Goal: Find specific page/section: Find specific page/section

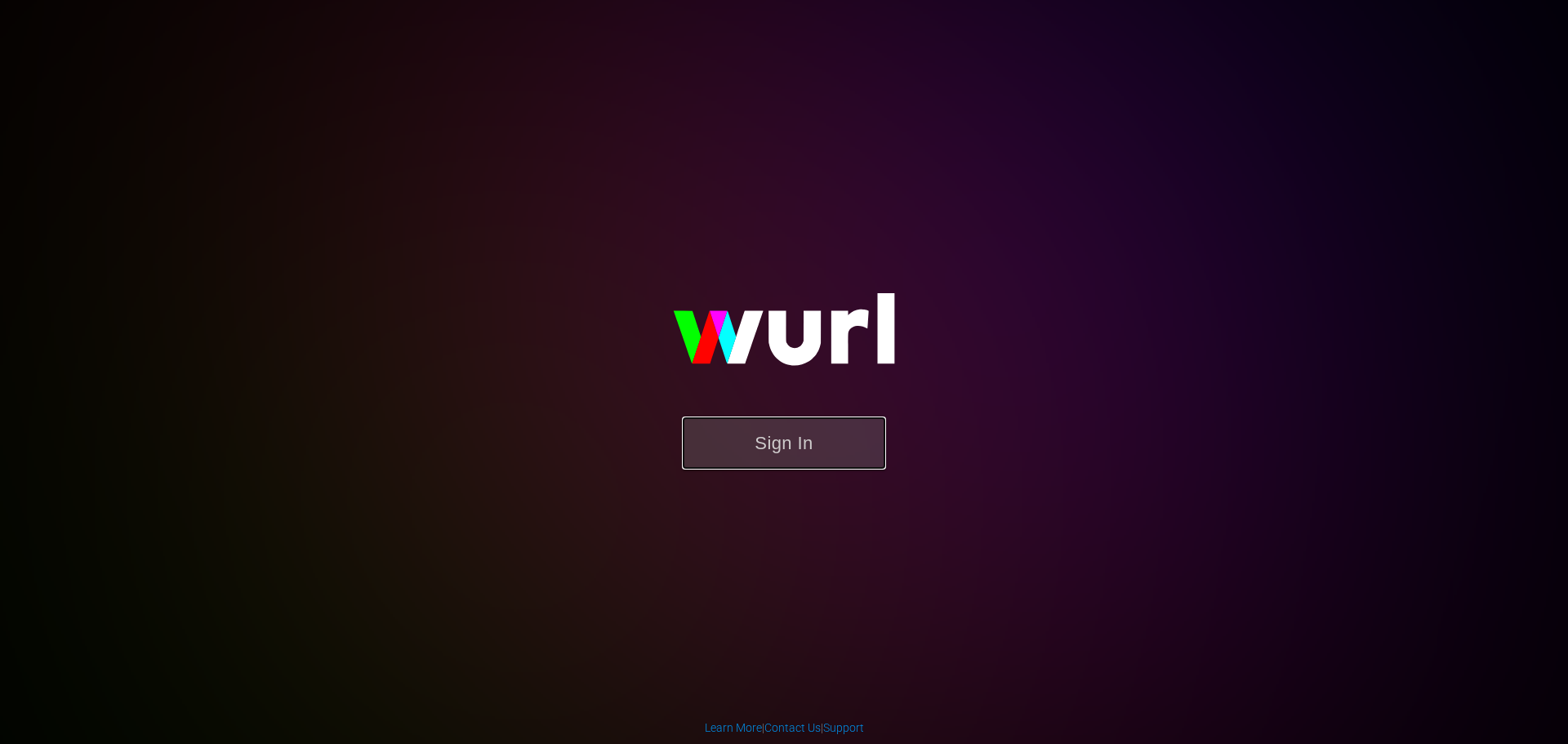
click at [853, 455] on button "Sign In" at bounding box center [784, 443] width 204 height 53
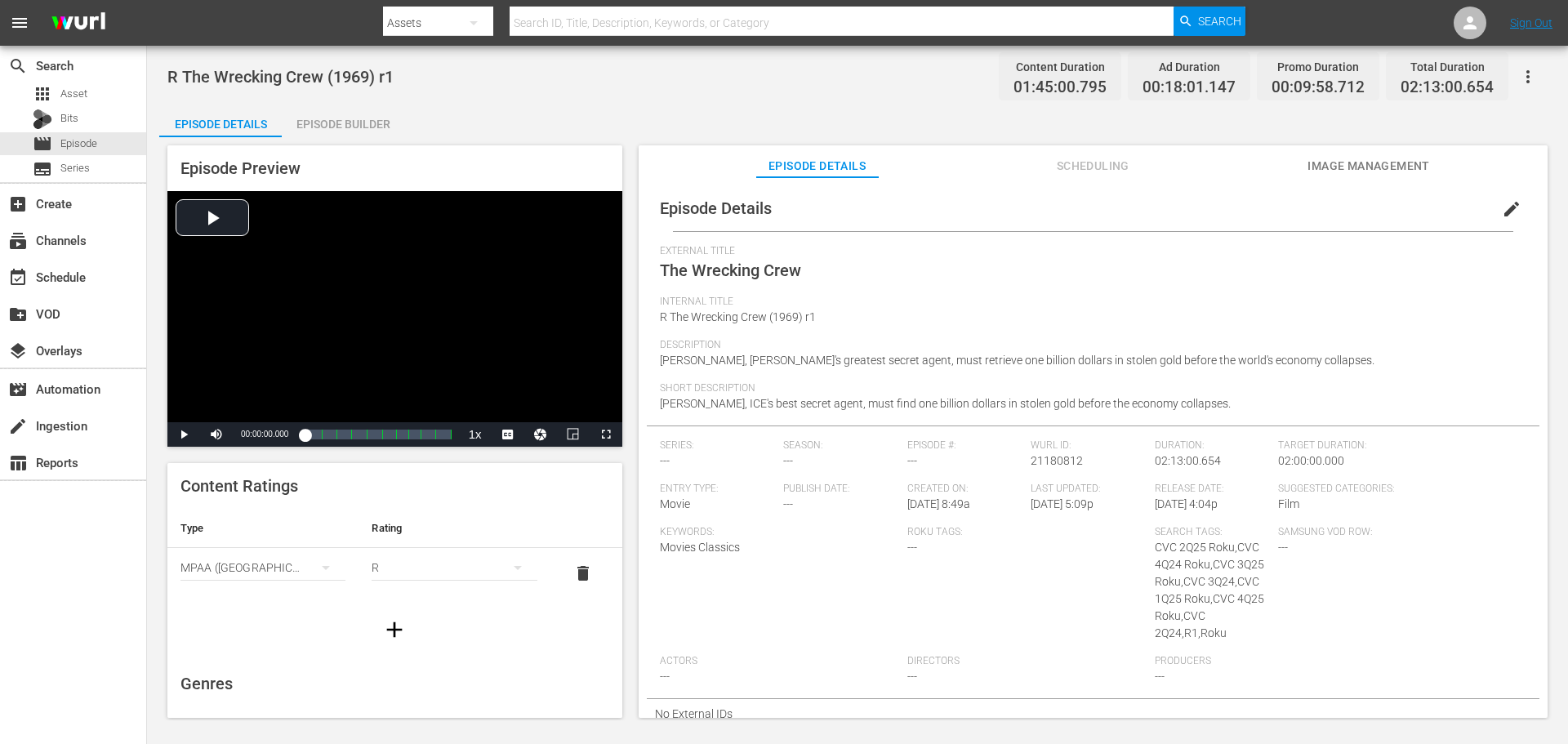
scroll to position [4, 0]
click at [1370, 540] on div "Samsung VOD Row: ---" at bounding box center [1341, 587] width 125 height 129
click at [437, 570] on div "R" at bounding box center [454, 567] width 165 height 46
click at [741, 602] on div "G PG PG13 R NC17" at bounding box center [784, 372] width 1568 height 744
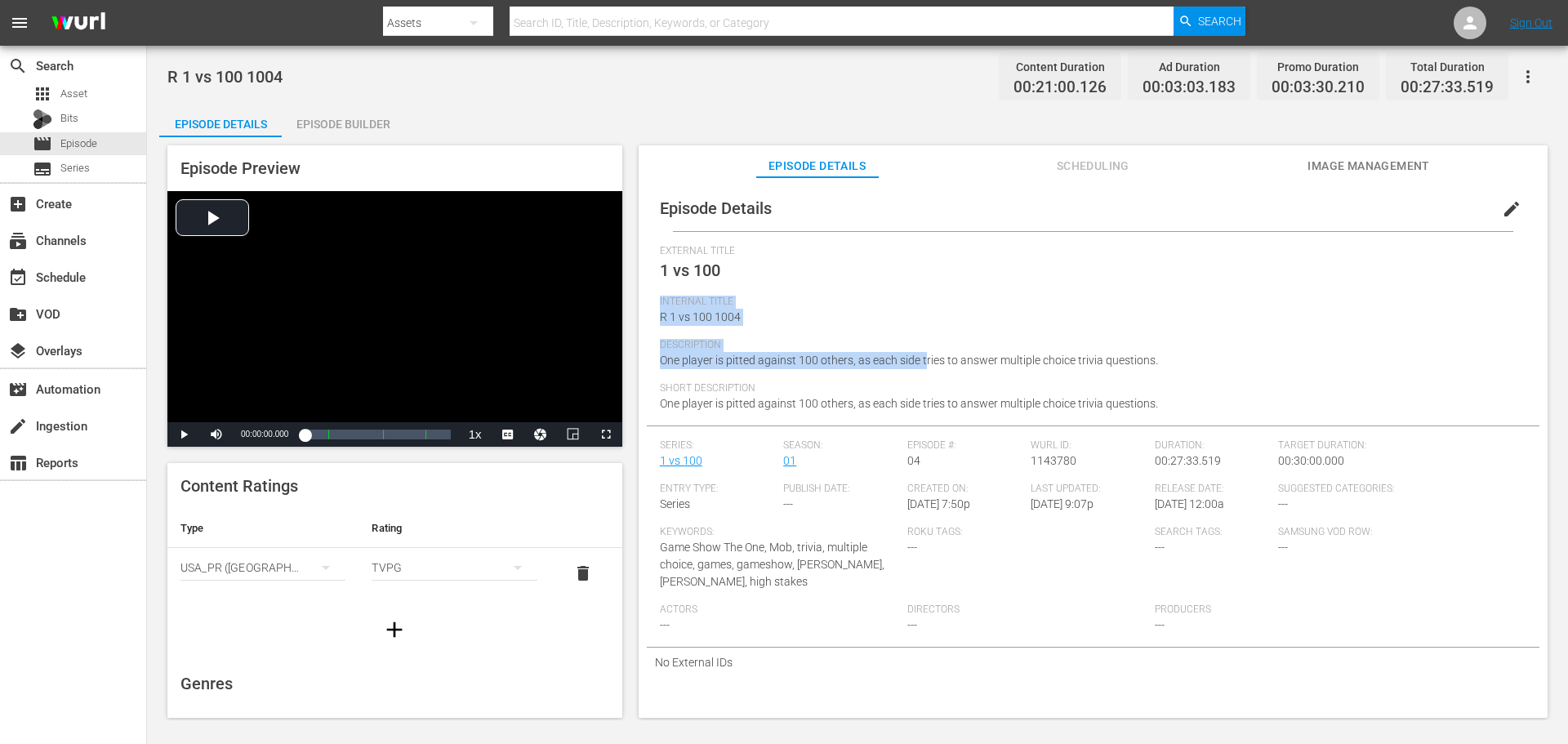
drag, startPoint x: 730, startPoint y: 278, endPoint x: 924, endPoint y: 380, distance: 219.2
click at [924, 380] on div "External Title 1 vs 100 Internal Title R 1 vs 100 1004 Description One player i…" at bounding box center [1093, 335] width 867 height 180
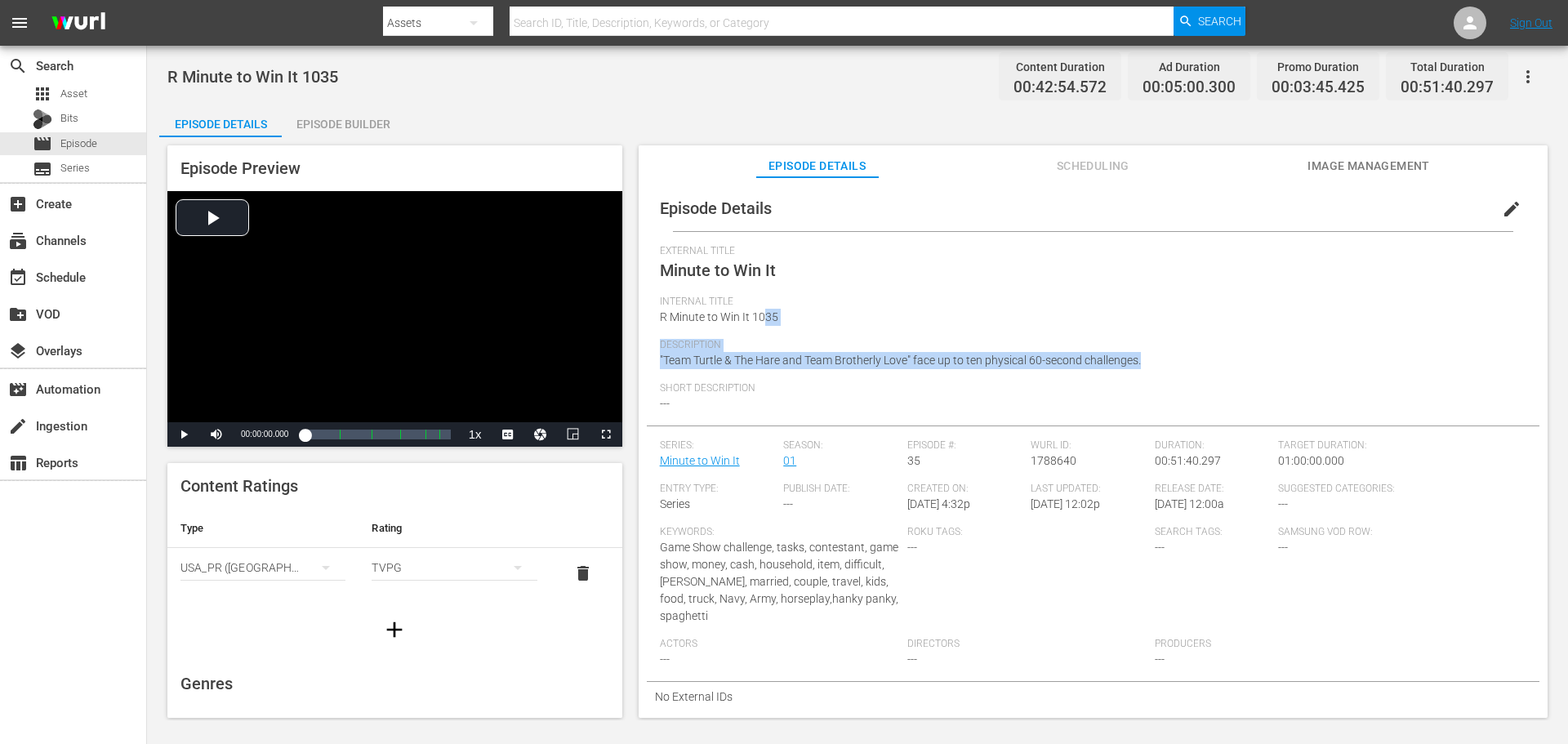
drag, startPoint x: 765, startPoint y: 336, endPoint x: 1203, endPoint y: 359, distance: 438.6
click at [1203, 359] on div "External Title Minute to Win It Internal Title R Minute to Win It 1035 Descript…" at bounding box center [1093, 335] width 867 height 180
click at [1204, 362] on div "Description "Team Turtle & The Hare and Team Brotherly Love" face up to ten phy…" at bounding box center [1093, 360] width 867 height 43
click at [1191, 335] on div "Internal Title R Minute to Win It 1035" at bounding box center [1093, 317] width 867 height 43
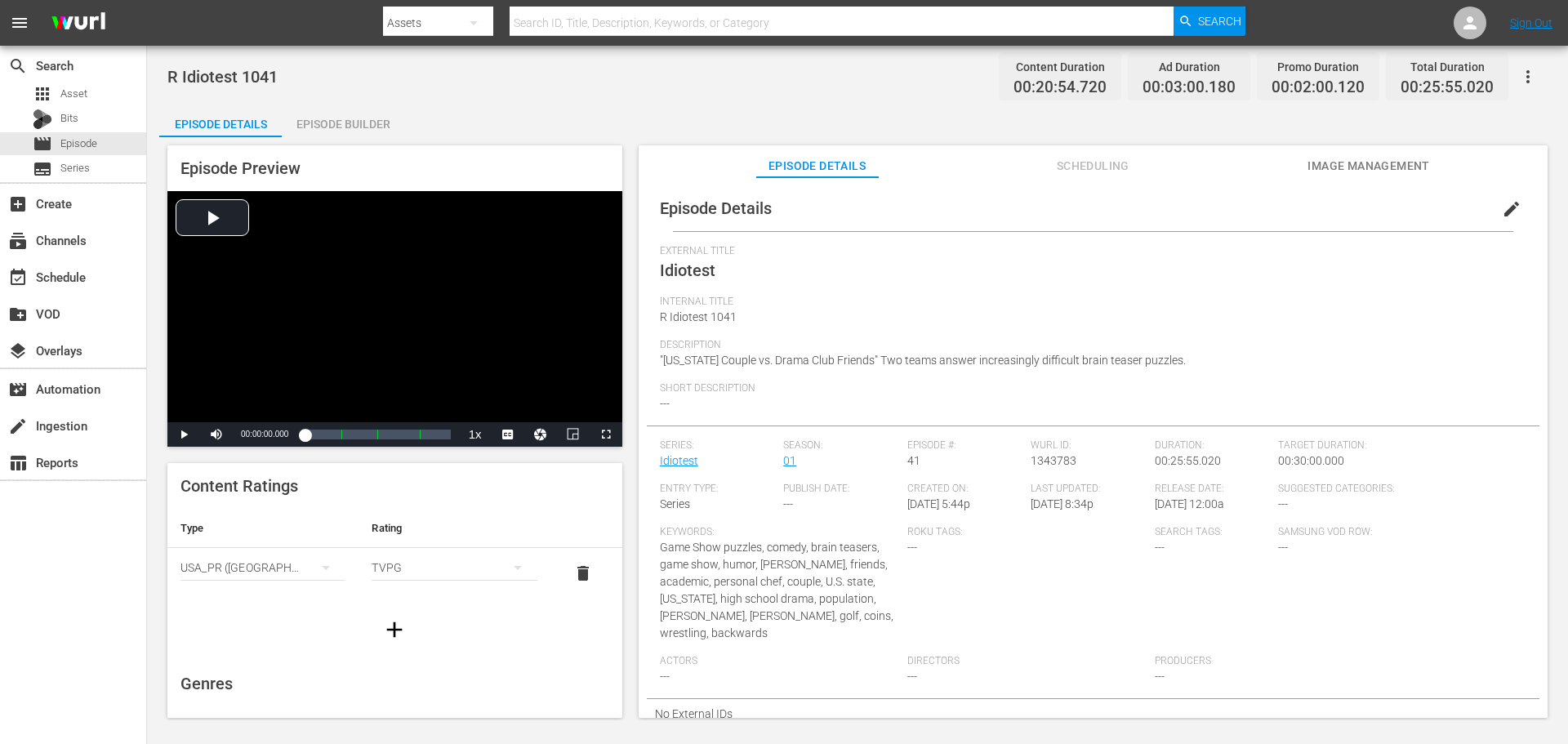
drag, startPoint x: 1305, startPoint y: 360, endPoint x: 1281, endPoint y: 297, distance: 67.4
click at [1281, 297] on div "External Title Idiotest Internal Title R Idiotest 1041 Description "[US_STATE] …" at bounding box center [1093, 335] width 867 height 180
click at [1322, 333] on div "Internal Title R Idiotest 1041" at bounding box center [1093, 317] width 867 height 43
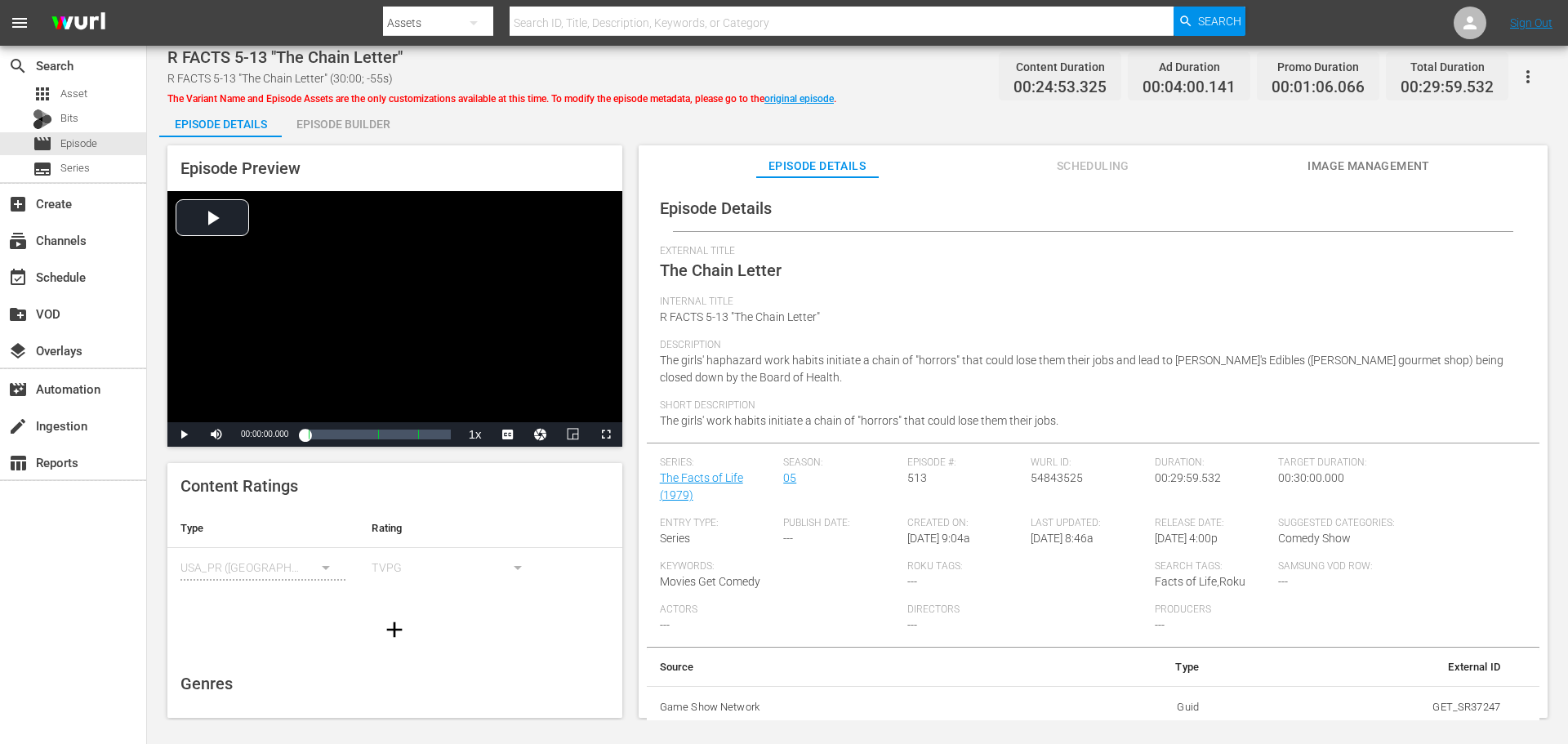
scroll to position [3, 0]
drag, startPoint x: 1238, startPoint y: 287, endPoint x: 1366, endPoint y: 2, distance: 312.4
click at [1238, 285] on div "External Title The Chain Letter" at bounding box center [1093, 267] width 867 height 51
